Goal: Find specific page/section: Find specific page/section

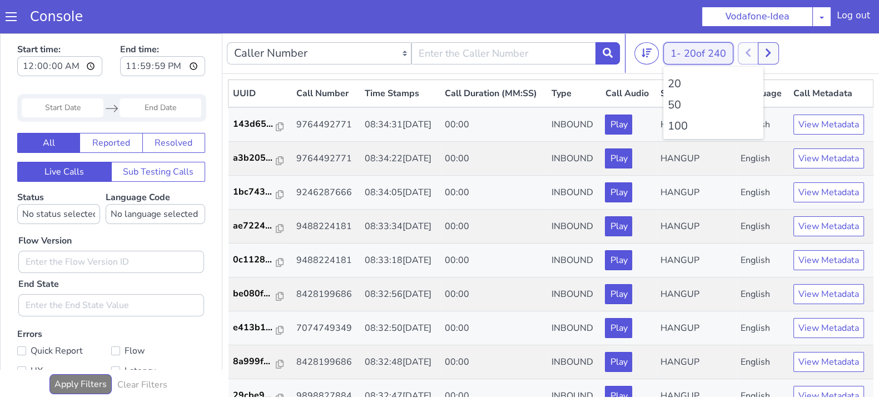
click at [670, 51] on button "1 - 20 of 240" at bounding box center [699, 53] width 70 height 22
click at [672, 121] on li "100" at bounding box center [713, 126] width 91 height 17
click at [676, 123] on li "100" at bounding box center [713, 126] width 91 height 17
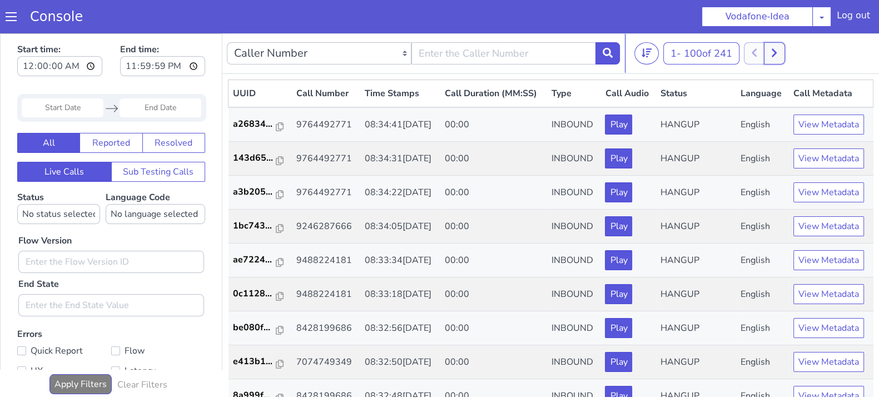
click at [778, 55] on icon at bounding box center [774, 53] width 6 height 10
click at [770, 55] on icon at bounding box center [767, 53] width 6 height 10
click at [793, 53] on button at bounding box center [786, 53] width 21 height 22
click at [768, 53] on icon at bounding box center [766, 53] width 5 height 8
click at [775, 53] on icon at bounding box center [774, 53] width 6 height 10
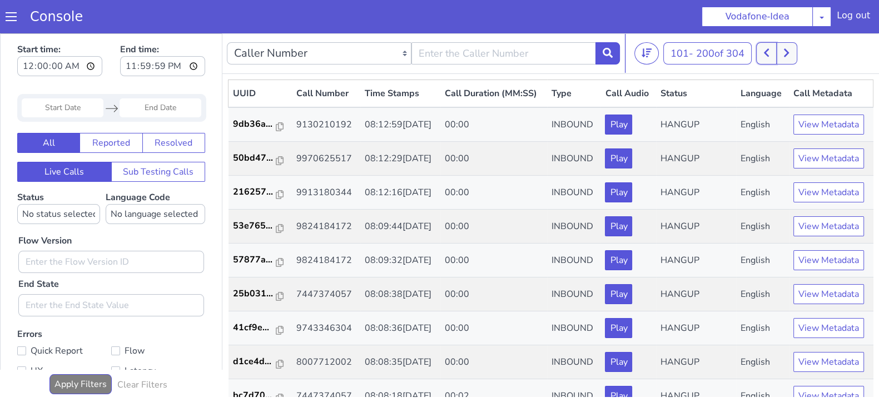
click at [765, 53] on button at bounding box center [766, 53] width 21 height 22
click at [768, 54] on div at bounding box center [764, 53] width 41 height 22
click at [778, 54] on icon at bounding box center [774, 53] width 6 height 10
click at [761, 52] on button at bounding box center [766, 53] width 21 height 22
drag, startPoint x: 781, startPoint y: 54, endPoint x: 768, endPoint y: 54, distance: 13.3
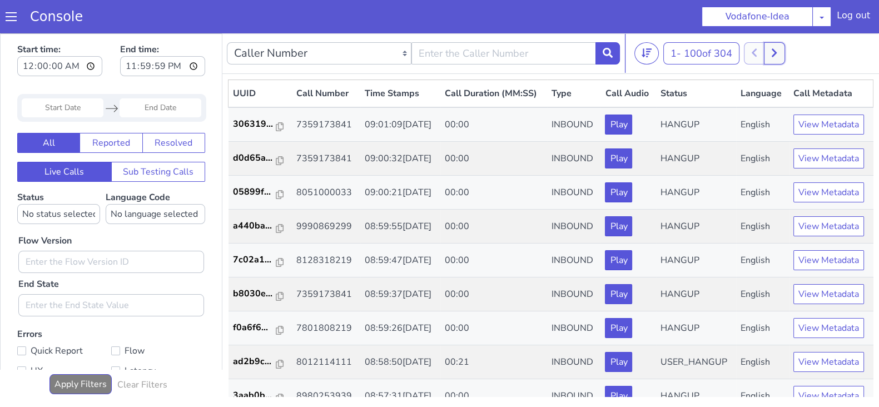
click at [781, 54] on button at bounding box center [774, 53] width 21 height 22
click at [765, 54] on button at bounding box center [766, 53] width 21 height 22
click at [777, 56] on icon at bounding box center [774, 53] width 6 height 10
click at [766, 54] on button at bounding box center [766, 53] width 21 height 22
click at [781, 52] on button at bounding box center [774, 53] width 21 height 22
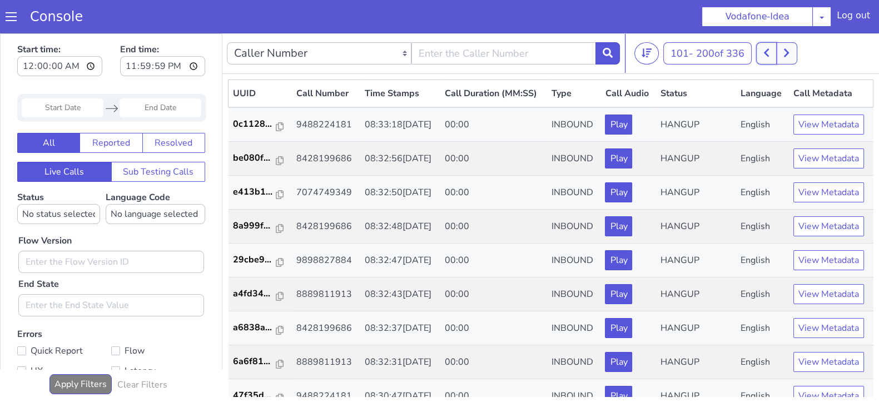
click at [773, 57] on button at bounding box center [766, 53] width 21 height 22
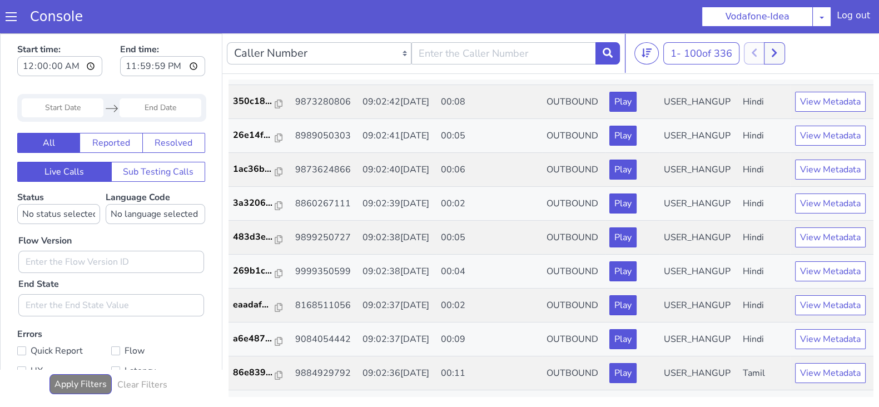
scroll to position [225, 0]
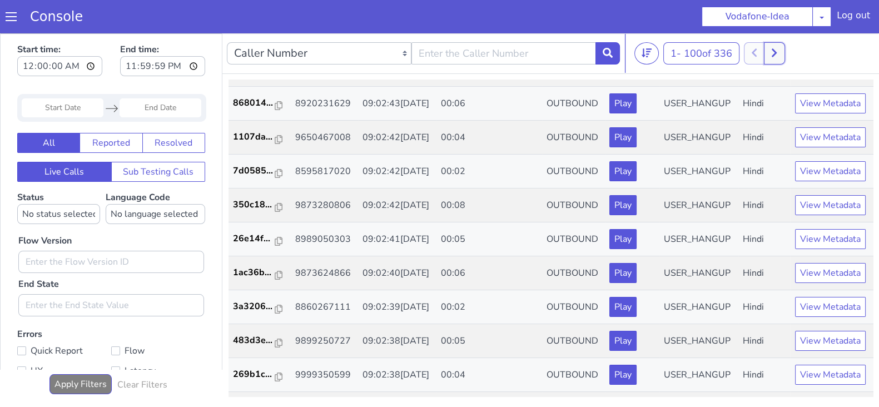
click at [781, 57] on button at bounding box center [774, 53] width 21 height 22
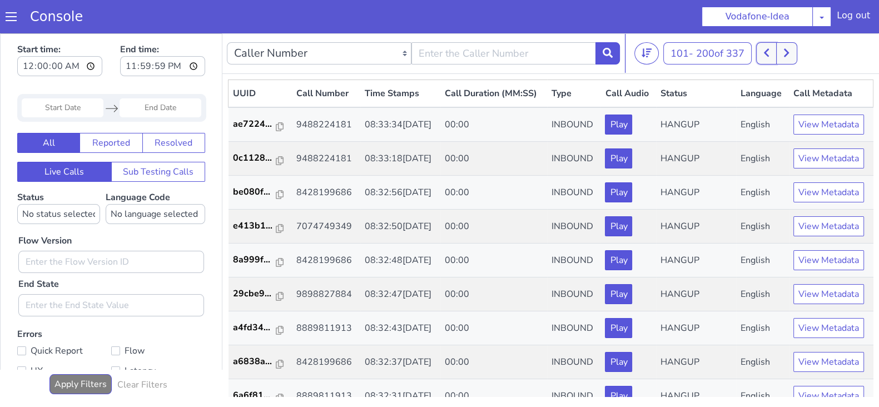
click at [769, 54] on icon at bounding box center [766, 53] width 5 height 8
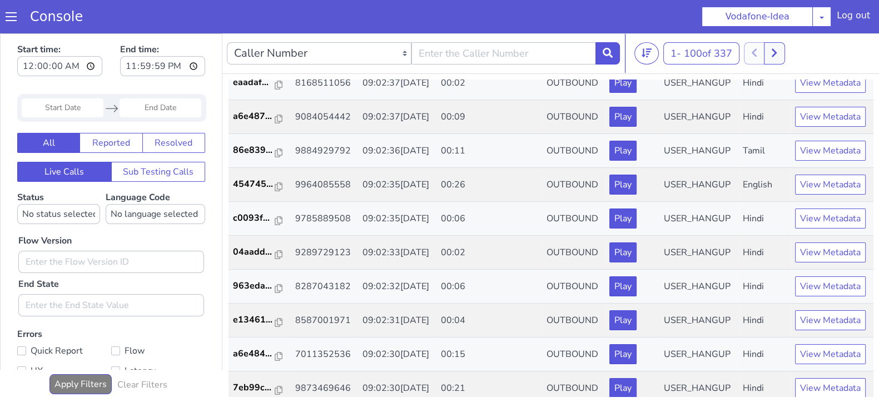
scroll to position [268, 0]
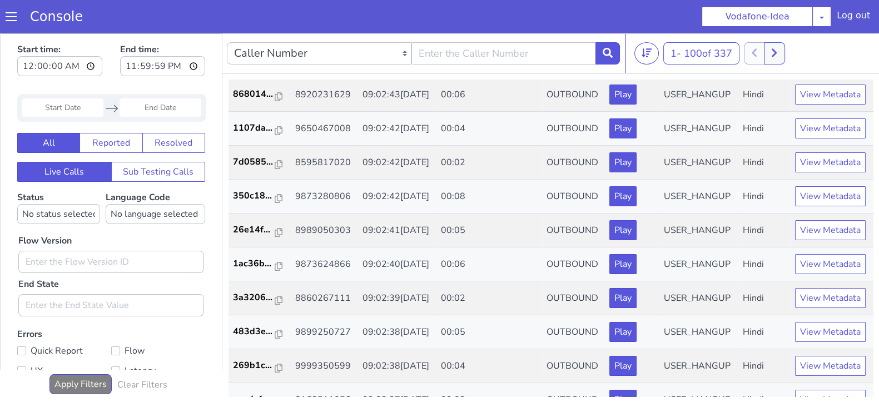
click at [793, 52] on div "1 - 100 of 337 20 50 100" at bounding box center [755, 53] width 240 height 22
click at [778, 51] on icon at bounding box center [774, 53] width 6 height 10
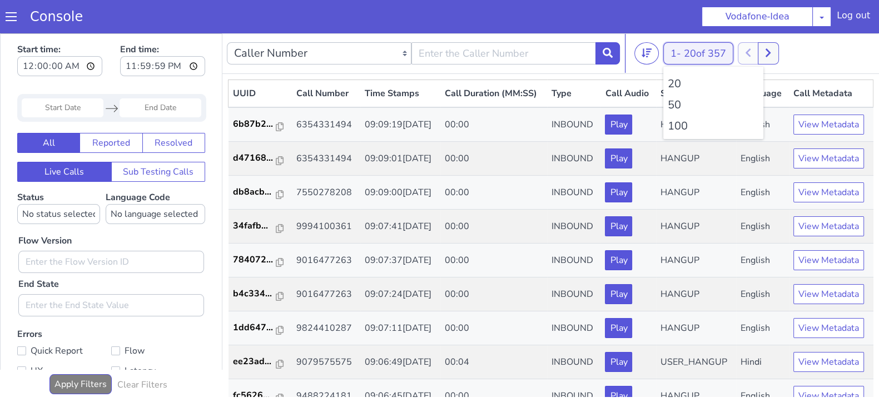
click at [681, 53] on button "1 - 20 of 357" at bounding box center [699, 53] width 70 height 22
click at [680, 127] on li "100" at bounding box center [713, 126] width 91 height 17
click at [678, 51] on button "1 - 20 of 28517" at bounding box center [705, 53] width 82 height 22
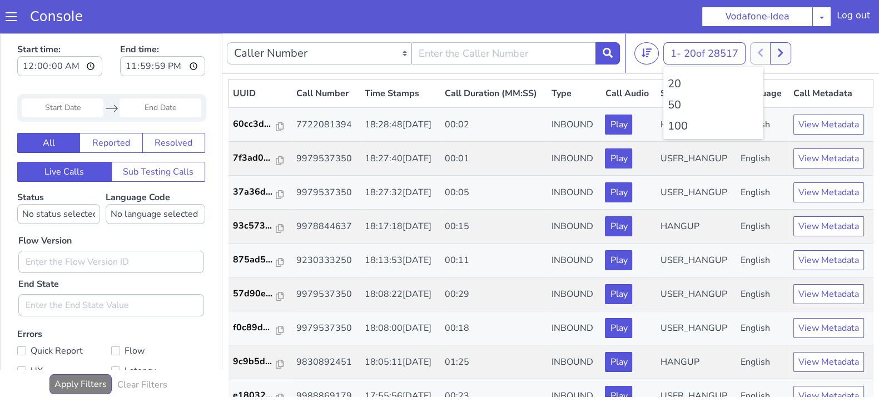
click at [684, 126] on li "100" at bounding box center [713, 126] width 91 height 17
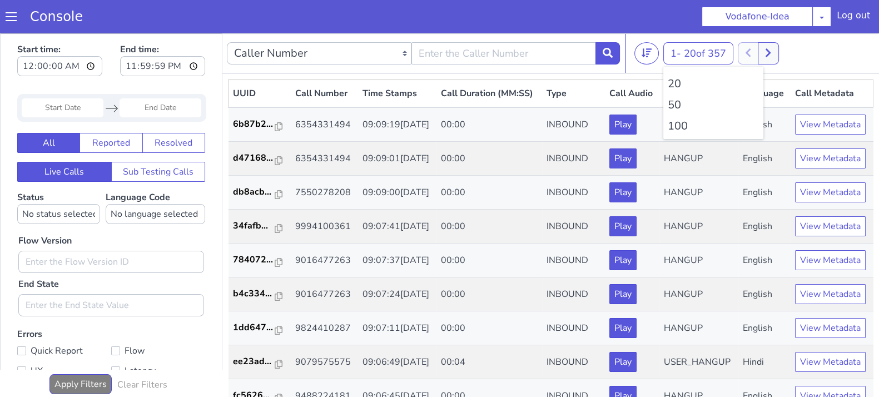
click at [684, 126] on li "100" at bounding box center [713, 126] width 91 height 17
click at [686, 127] on li "100" at bounding box center [713, 126] width 91 height 17
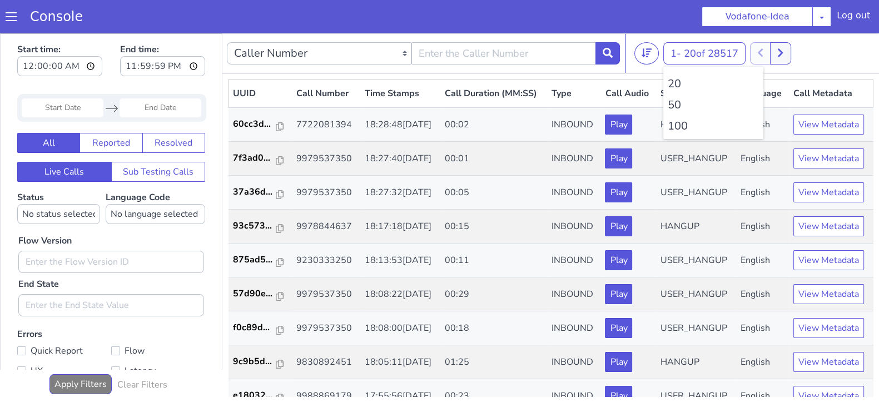
click at [686, 127] on li "100" at bounding box center [713, 126] width 91 height 17
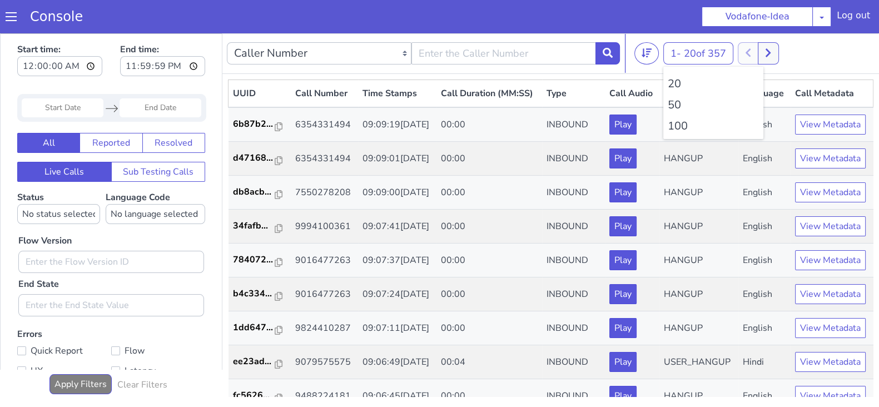
click at [686, 127] on li "100" at bounding box center [713, 126] width 91 height 17
click at [784, 51] on button at bounding box center [774, 53] width 21 height 22
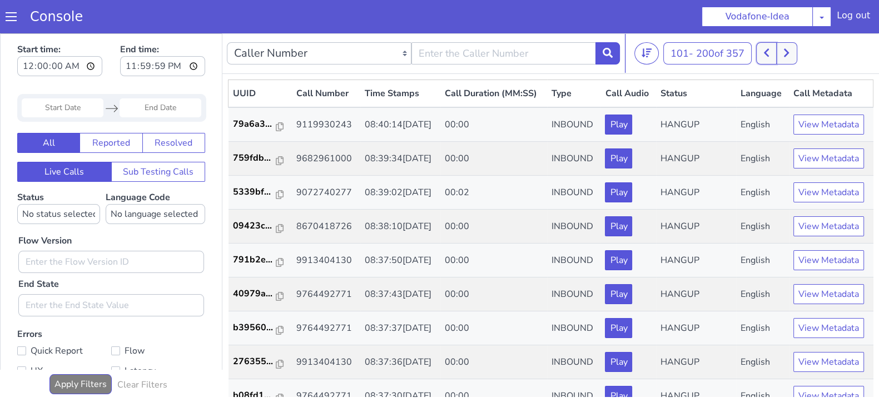
click at [765, 55] on button at bounding box center [766, 53] width 21 height 22
click at [790, 50] on icon at bounding box center [787, 53] width 6 height 10
drag, startPoint x: 762, startPoint y: 56, endPoint x: 723, endPoint y: 40, distance: 42.1
click at [762, 56] on button at bounding box center [766, 53] width 21 height 22
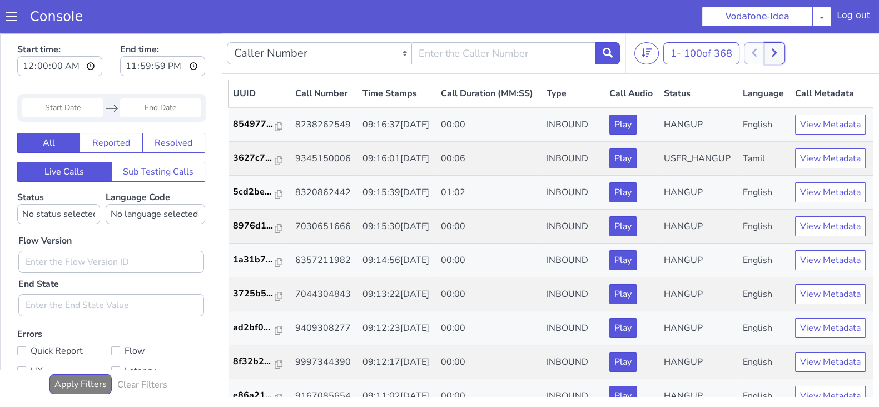
click at [774, 56] on icon at bounding box center [774, 53] width 6 height 10
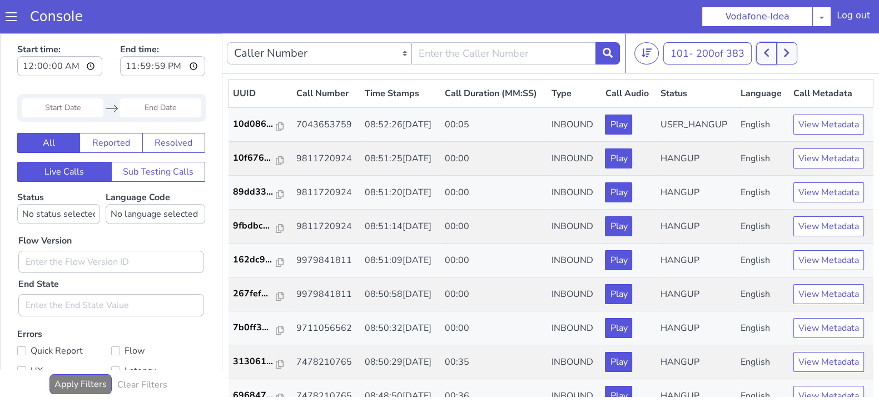
click at [760, 57] on button at bounding box center [766, 53] width 21 height 22
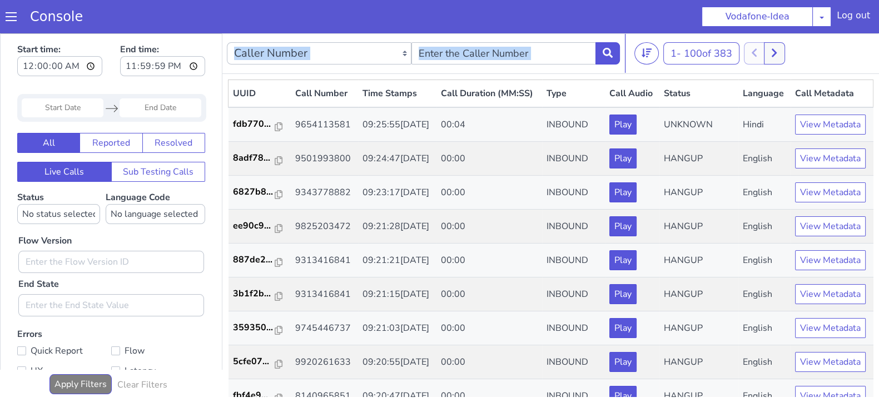
click at [776, 67] on nav "Caller Number Call UUID Custom Parameter 1 - 100 of 383 20 50 100" at bounding box center [550, 53] width 657 height 41
click at [776, 56] on icon at bounding box center [774, 53] width 6 height 10
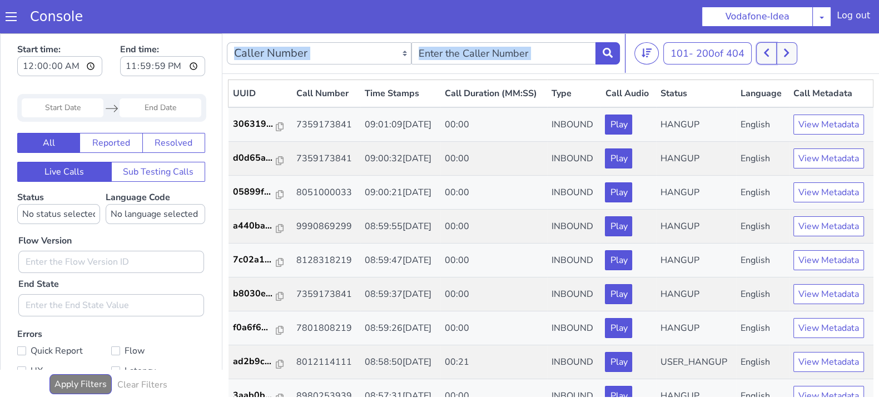
click at [764, 60] on button at bounding box center [766, 53] width 21 height 22
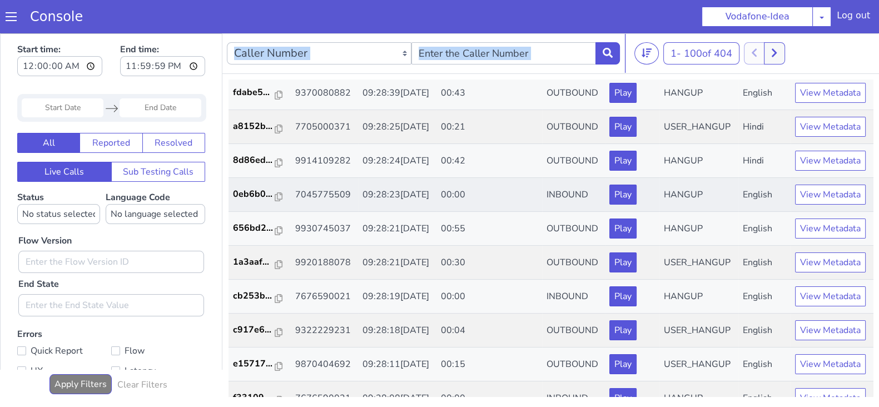
scroll to position [98, 0]
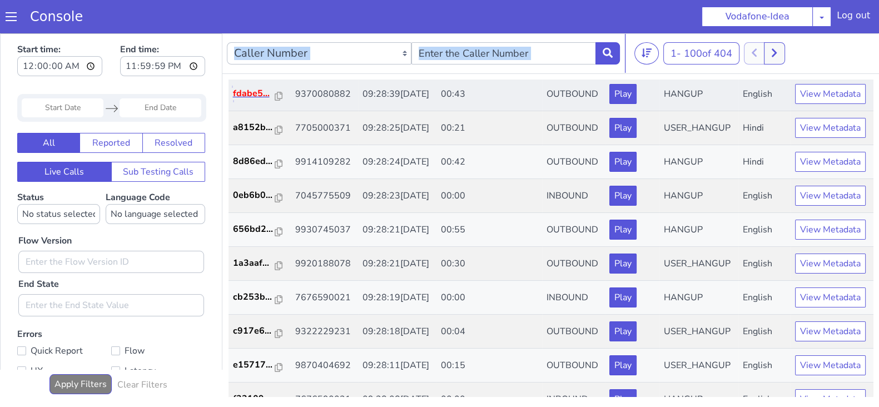
click at [251, 100] on p "fdabe5..." at bounding box center [254, 93] width 42 height 13
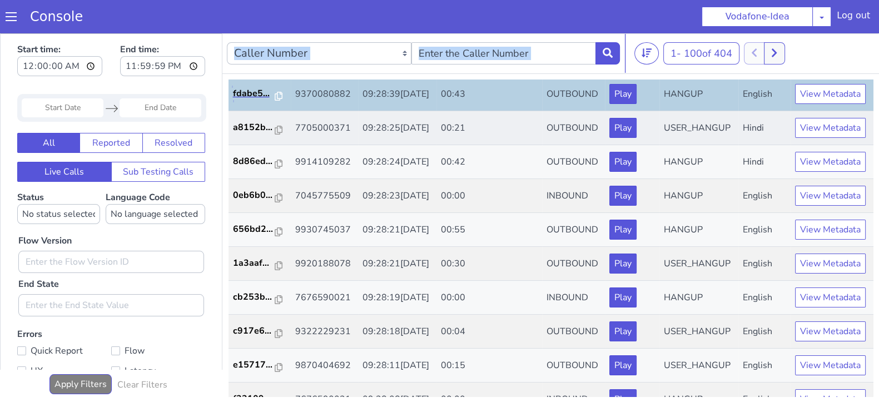
scroll to position [0, 0]
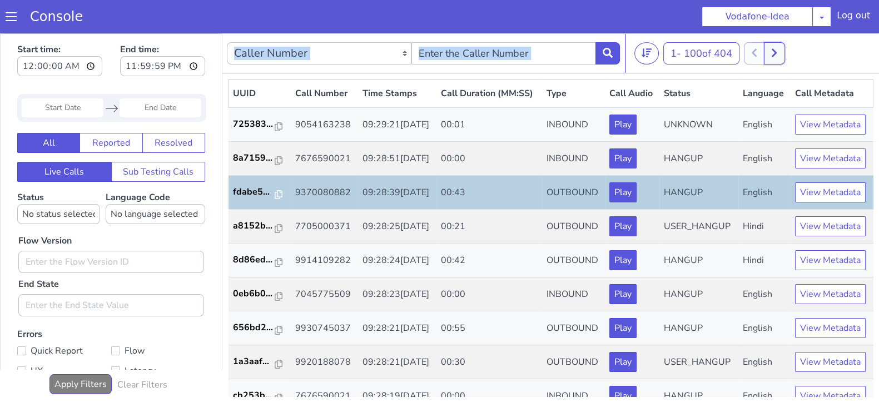
click at [781, 53] on button at bounding box center [774, 53] width 21 height 22
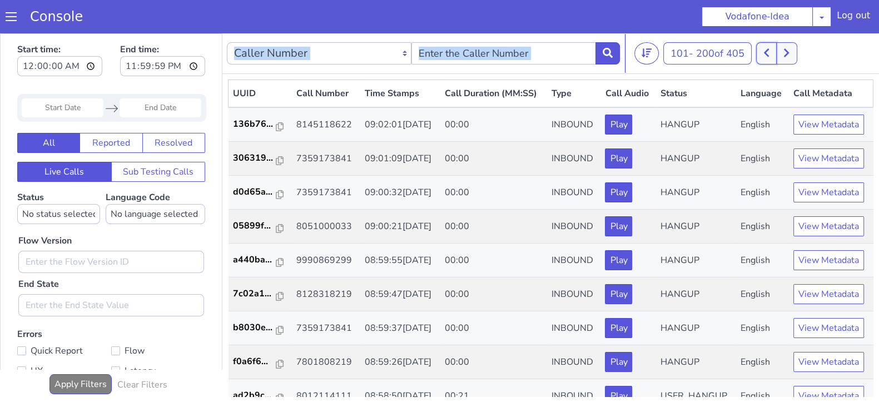
click at [770, 54] on icon at bounding box center [767, 53] width 6 height 10
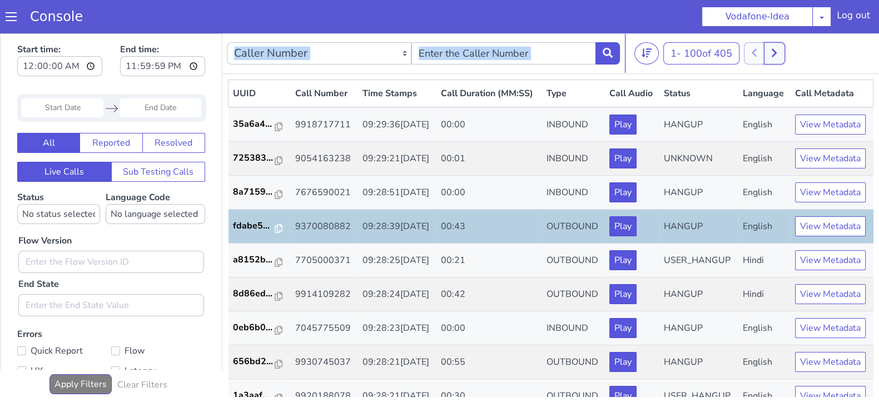
click at [777, 52] on icon at bounding box center [774, 53] width 5 height 8
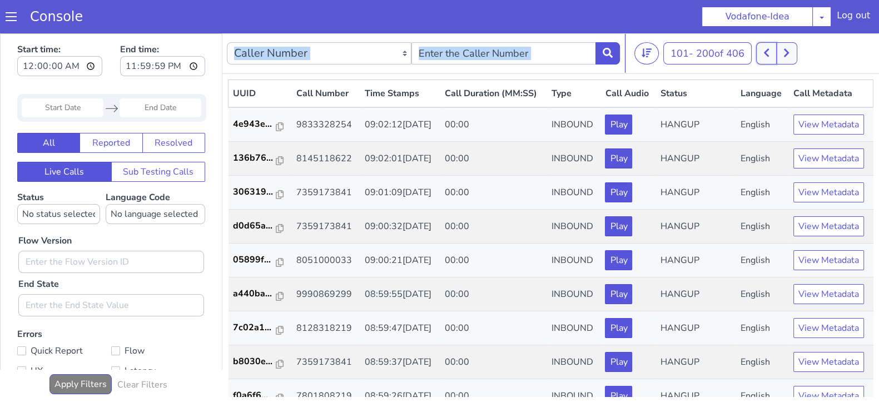
click at [764, 53] on button at bounding box center [766, 53] width 21 height 22
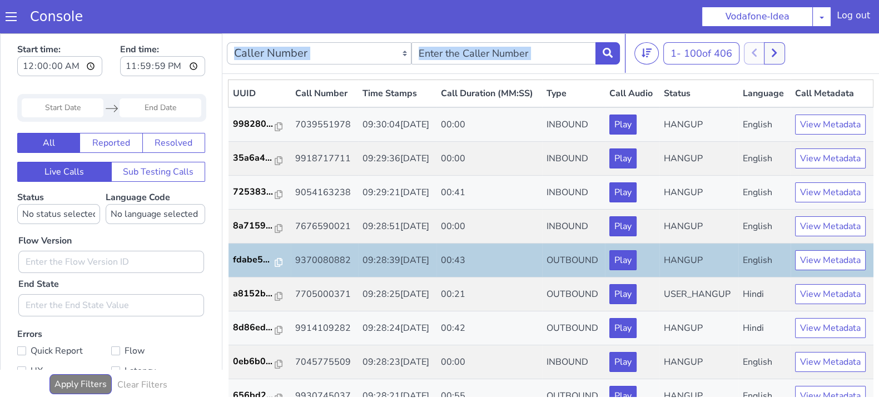
click at [775, 41] on nav "Caller Number Call UUID Custom Parameter 1 - 100 of 406 20 50 100" at bounding box center [550, 53] width 657 height 41
click at [781, 50] on button at bounding box center [774, 53] width 21 height 22
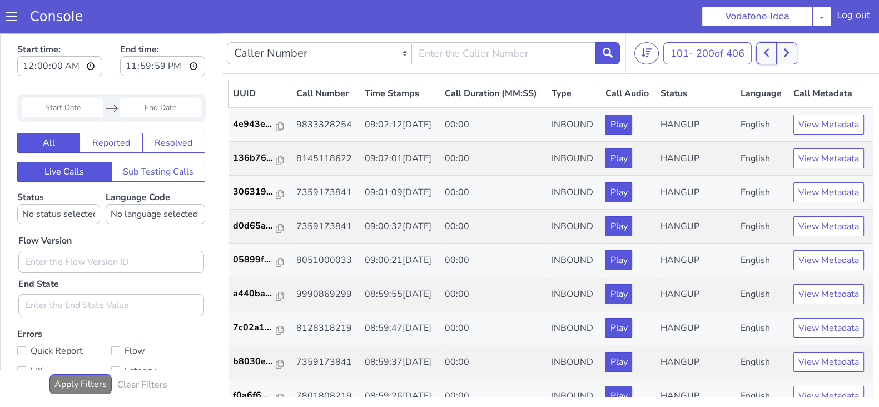
click at [766, 51] on icon at bounding box center [767, 53] width 6 height 10
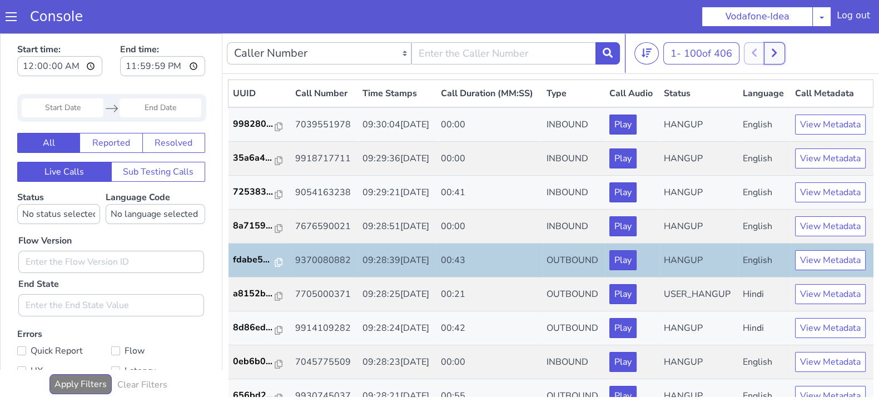
click at [783, 53] on button at bounding box center [774, 53] width 21 height 22
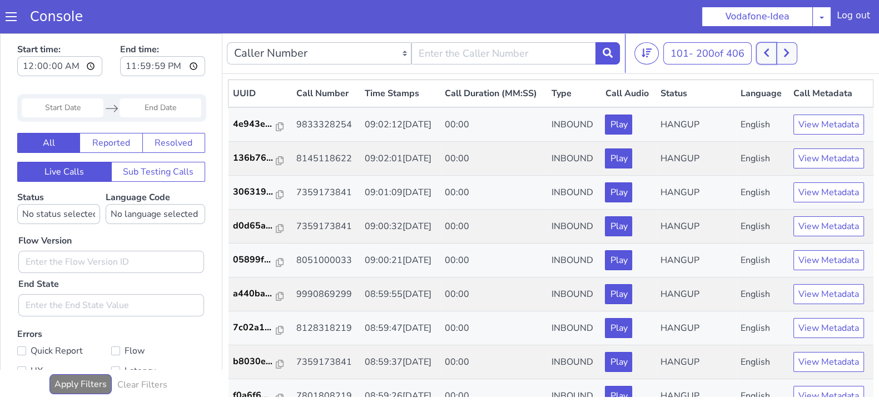
click at [766, 56] on icon at bounding box center [767, 53] width 6 height 10
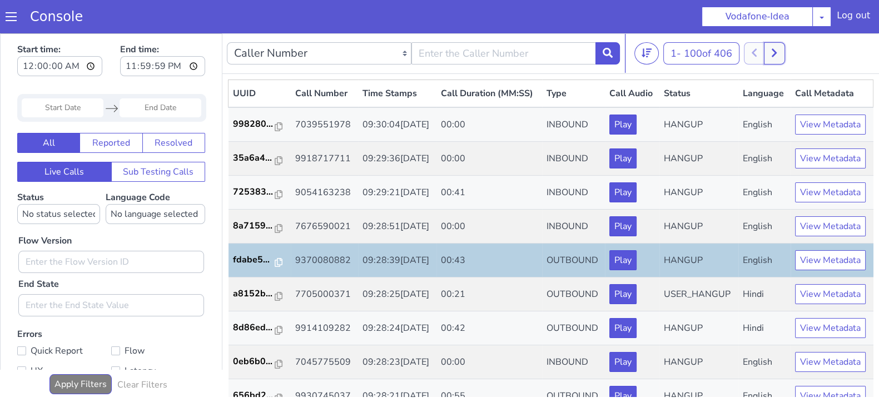
click at [773, 56] on button at bounding box center [774, 53] width 21 height 22
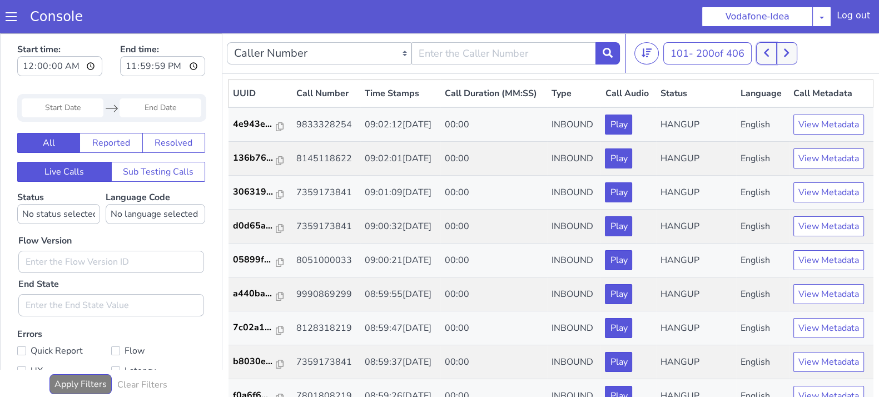
click at [768, 55] on icon at bounding box center [767, 53] width 6 height 10
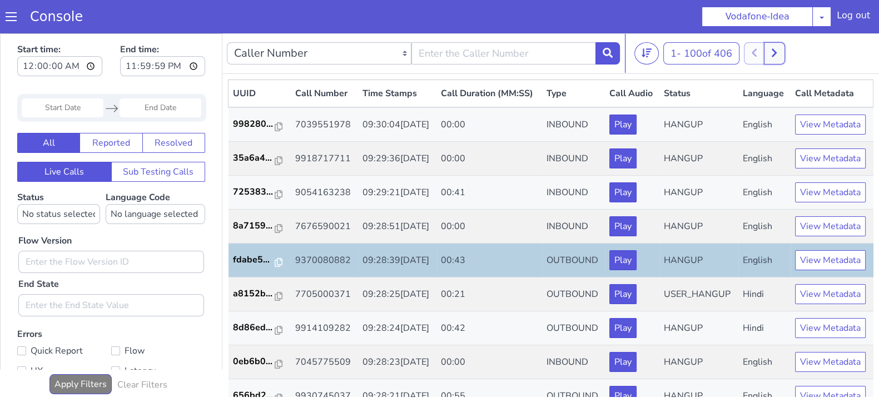
click at [772, 55] on button at bounding box center [774, 53] width 21 height 22
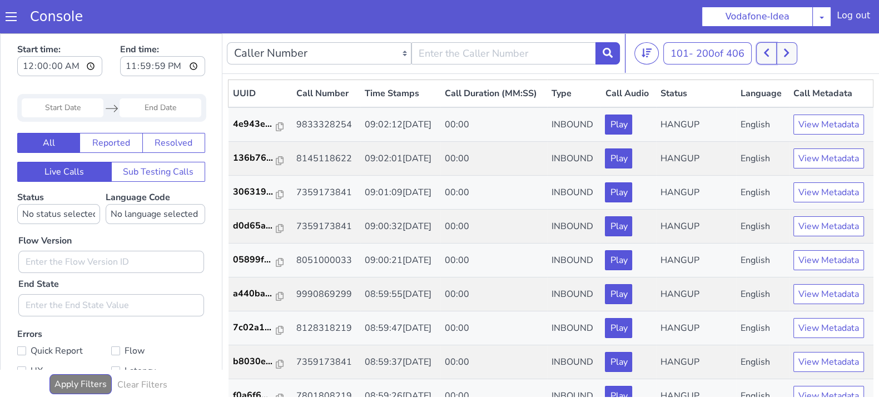
click at [765, 53] on button at bounding box center [766, 53] width 21 height 22
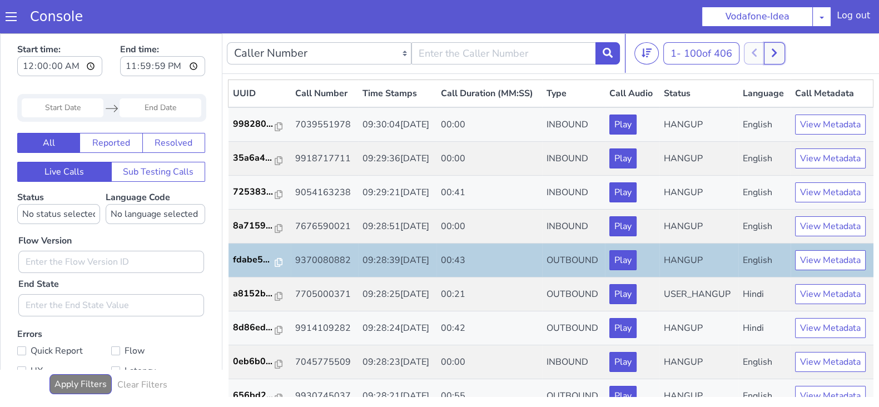
click at [781, 56] on button at bounding box center [774, 53] width 21 height 22
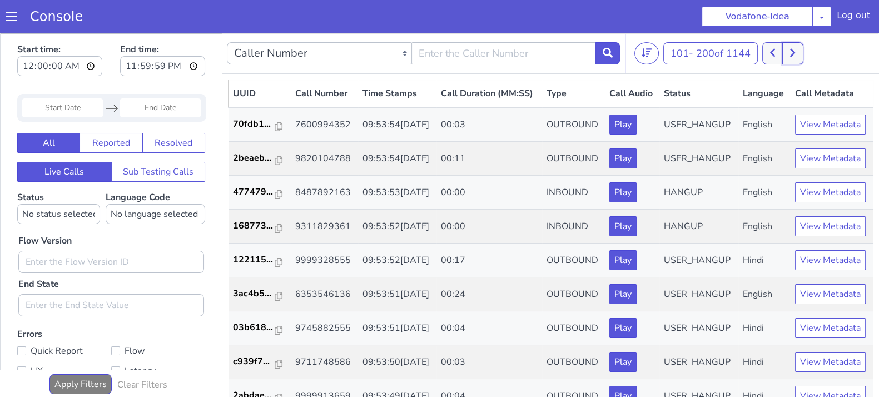
click at [801, 58] on button at bounding box center [793, 53] width 21 height 22
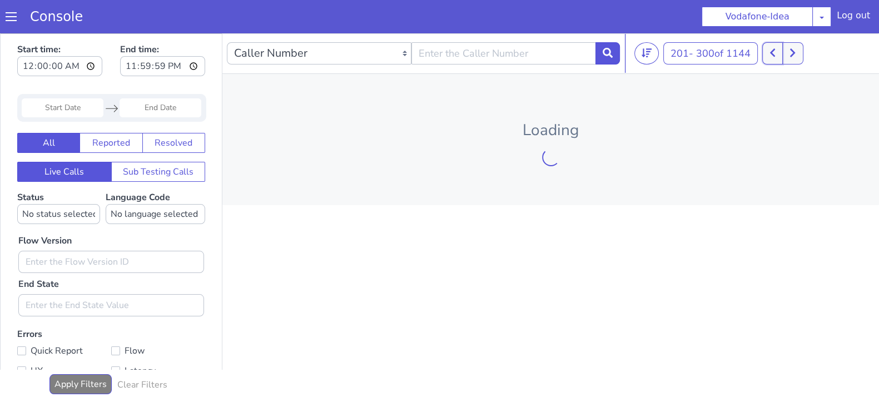
click at [783, 55] on button at bounding box center [773, 53] width 21 height 22
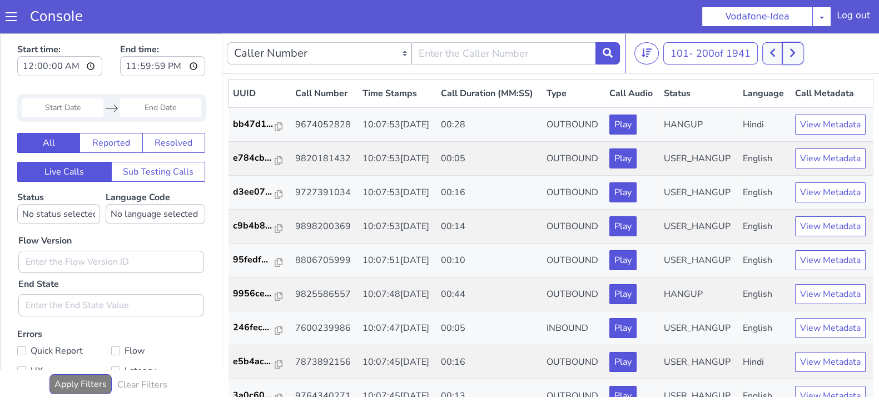
click at [794, 54] on icon at bounding box center [793, 53] width 6 height 10
click at [774, 56] on icon at bounding box center [773, 53] width 6 height 10
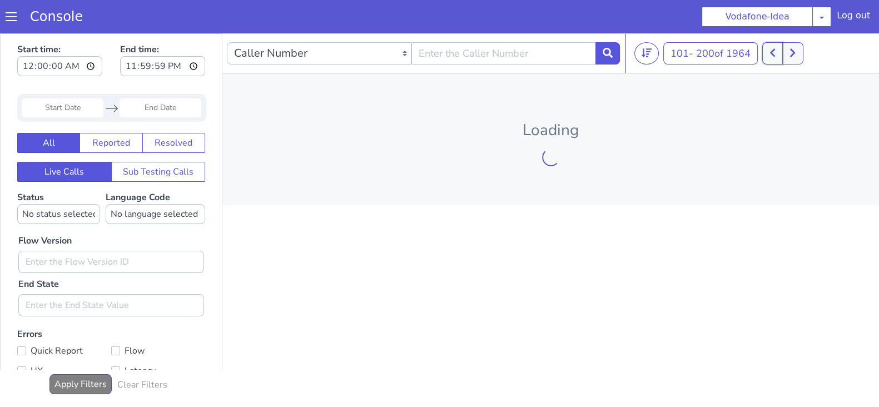
click at [774, 56] on icon at bounding box center [773, 53] width 6 height 10
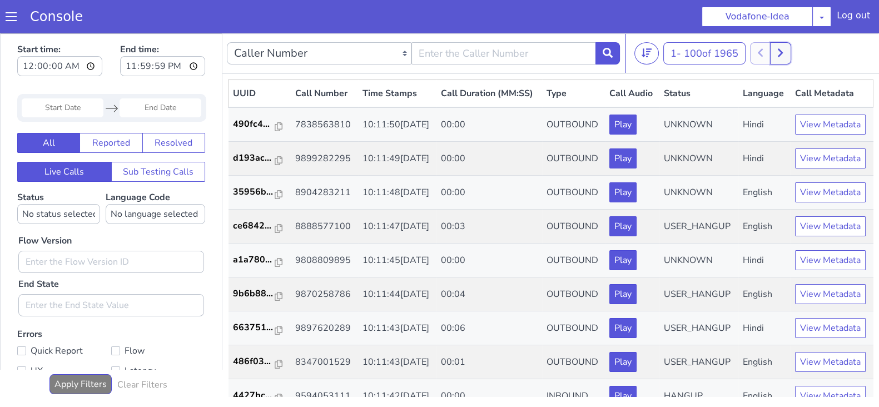
click at [784, 48] on icon at bounding box center [781, 53] width 6 height 10
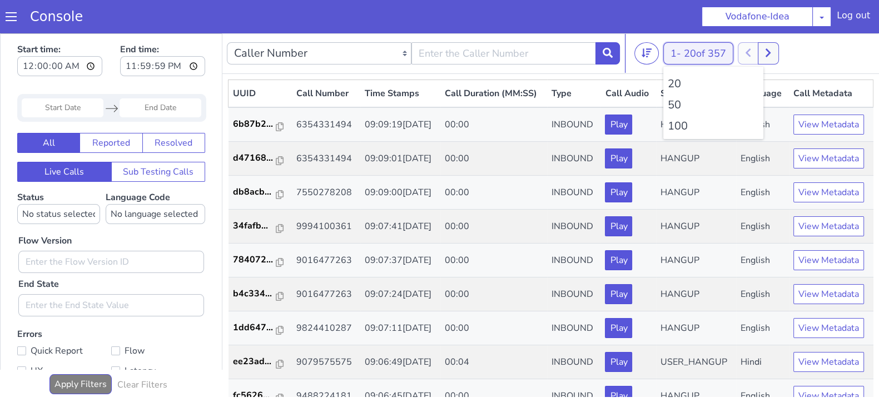
click at [679, 53] on button "1 - 20 of 357" at bounding box center [699, 53] width 70 height 22
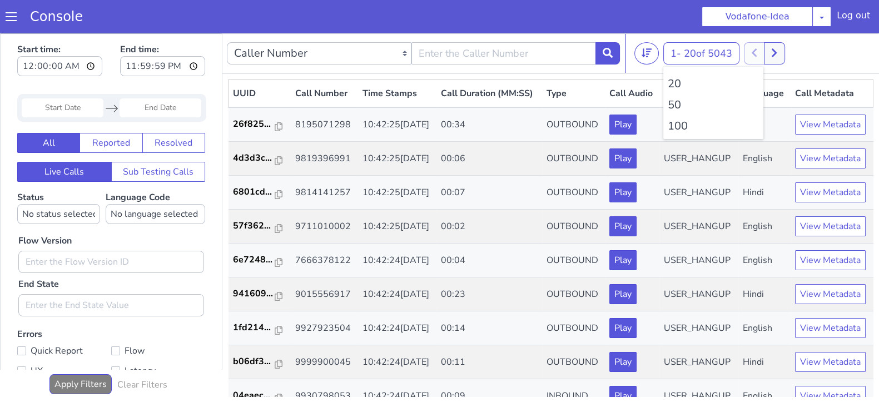
click at [679, 126] on li "100" at bounding box center [713, 126] width 91 height 17
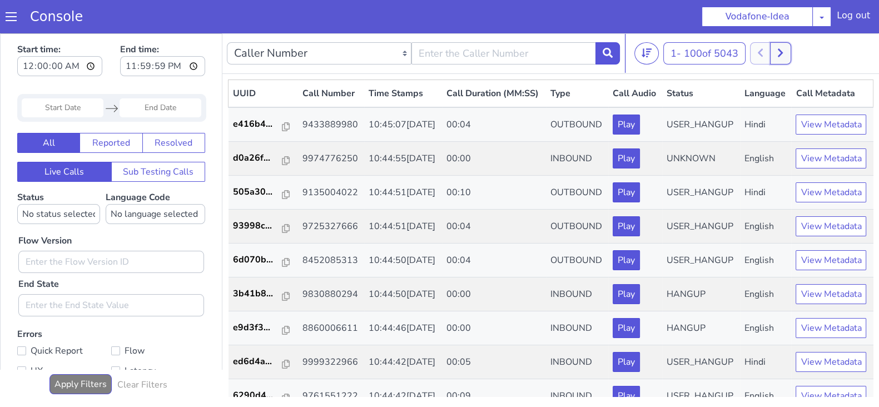
click at [781, 58] on button at bounding box center [780, 53] width 21 height 22
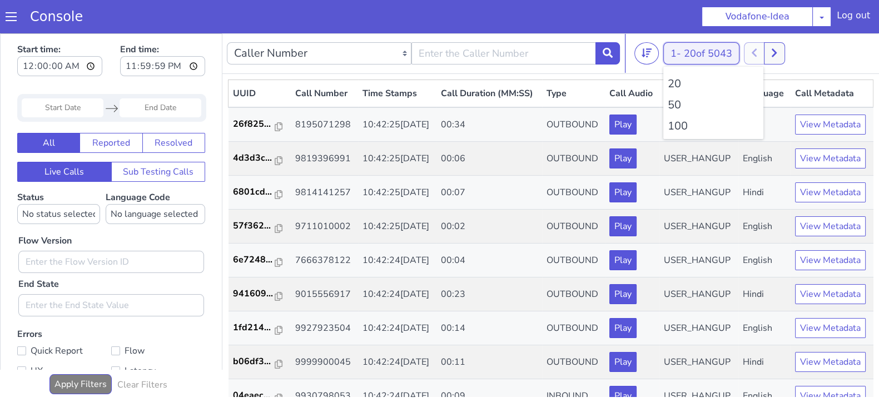
click at [681, 50] on button "1 - 20 of 5043" at bounding box center [702, 53] width 76 height 22
click at [671, 126] on li "100" at bounding box center [713, 126] width 91 height 17
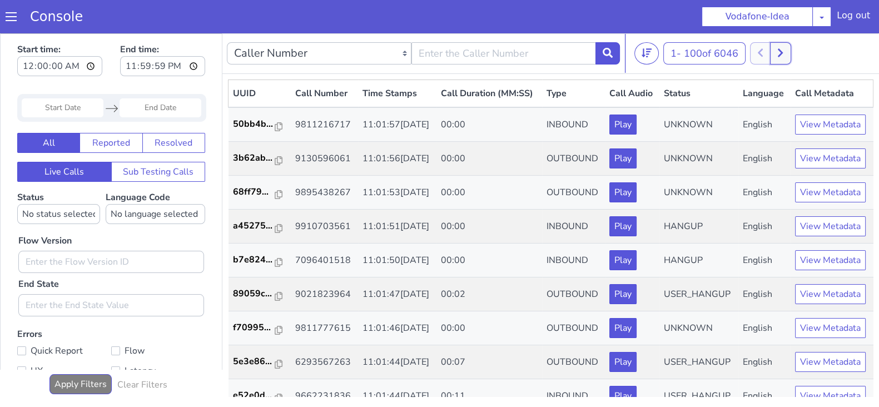
click at [787, 50] on button at bounding box center [780, 53] width 21 height 22
